Goal: Find specific page/section: Find specific page/section

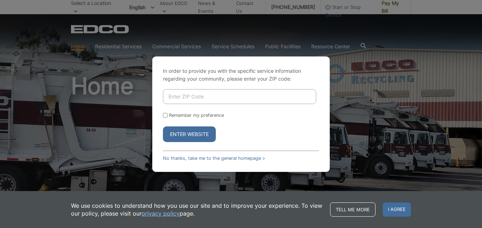
click at [203, 95] on input "Enter ZIP Code" at bounding box center [239, 96] width 153 height 15
type input "92078"
click at [183, 130] on button "Enter Website" at bounding box center [189, 134] width 53 height 16
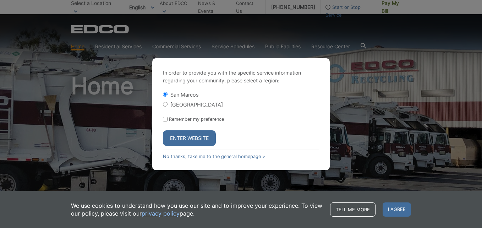
click at [184, 135] on button "Enter Website" at bounding box center [189, 138] width 53 height 16
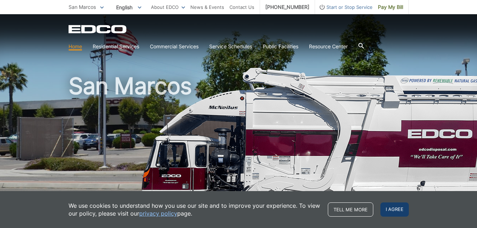
click at [392, 210] on span "I agree" at bounding box center [394, 209] width 28 height 14
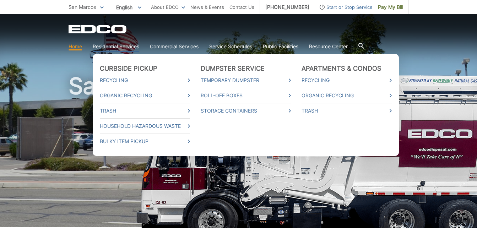
click at [103, 45] on link "Residential Services" at bounding box center [116, 47] width 47 height 8
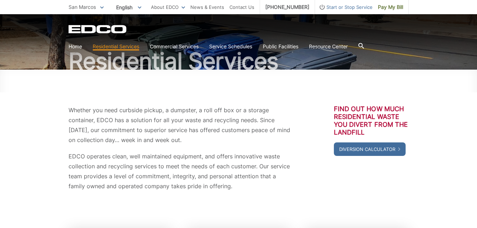
scroll to position [57, 0]
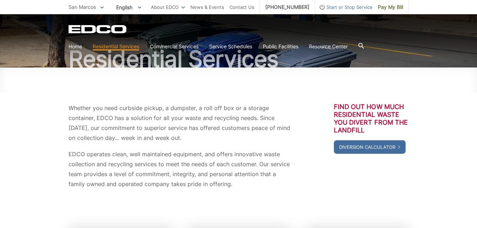
click at [366, 196] on div "Whether you need curbside pickup, a dumpster, a roll off box or a storage conta…" at bounding box center [239, 145] width 340 height 157
click at [73, 45] on link "Home" at bounding box center [75, 47] width 13 height 8
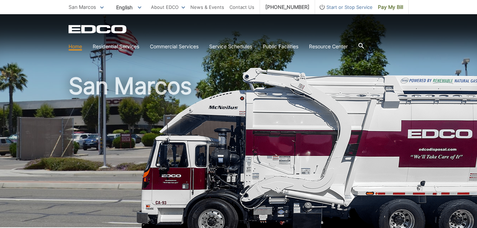
click at [73, 45] on link "Home" at bounding box center [75, 47] width 13 height 8
click at [73, 45] on html "Home Back Home Residential Services Overview Curbside Pickup Recycling Organic …" at bounding box center [238, 114] width 477 height 228
click at [236, 44] on link "Service Schedules" at bounding box center [230, 47] width 43 height 8
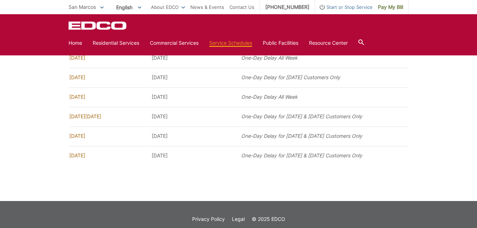
scroll to position [535, 0]
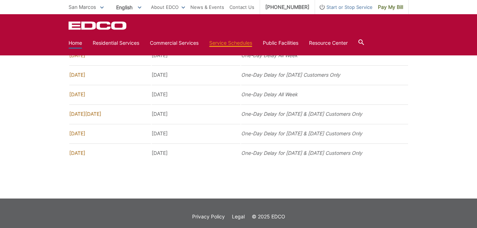
click at [71, 40] on link "Home" at bounding box center [75, 43] width 13 height 8
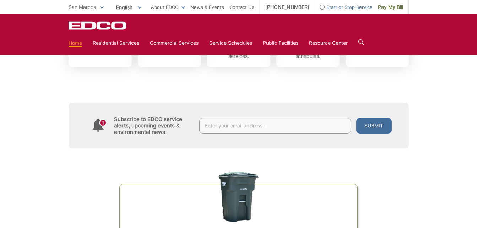
scroll to position [294, 0]
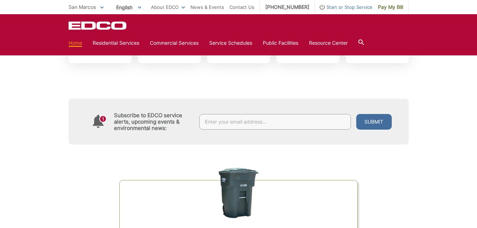
click at [322, 156] on div "Organics Green Cart Challenge Are you sorting correctly? Test your knowledge an…" at bounding box center [239, 230] width 340 height 170
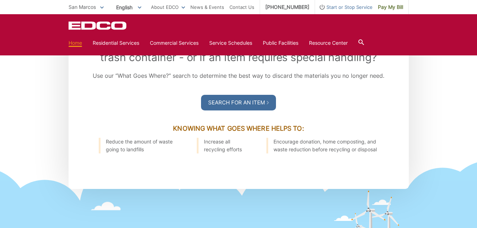
scroll to position [899, 0]
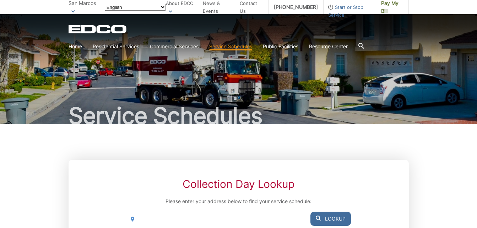
scroll to position [535, 0]
